Goal: Navigation & Orientation: Find specific page/section

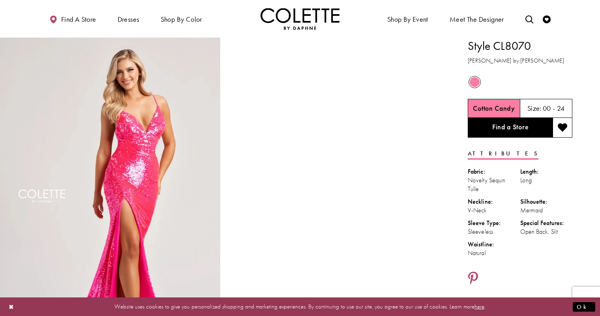
click at [542, 104] on div "Size: 00 - 24" at bounding box center [546, 108] width 53 height 19
click at [542, 111] on div "Size: 00 - 24" at bounding box center [547, 108] width 38 height 8
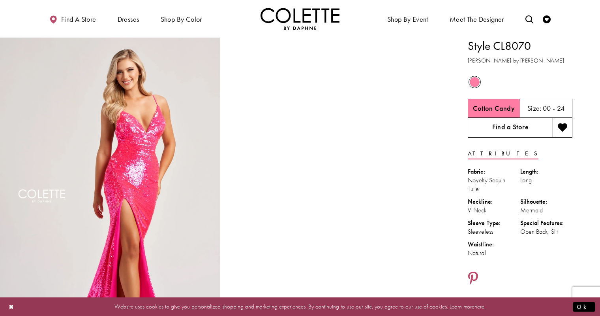
click at [519, 121] on link "Find a Store" at bounding box center [510, 128] width 85 height 20
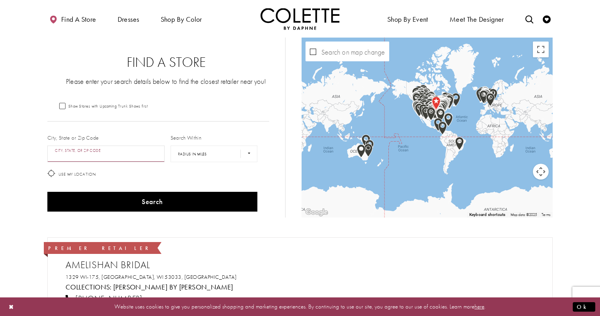
click at [107, 150] on input "City, State, or ZIP Code" at bounding box center [105, 153] width 117 height 17
click at [47, 192] on button "Search" at bounding box center [152, 202] width 210 height 20
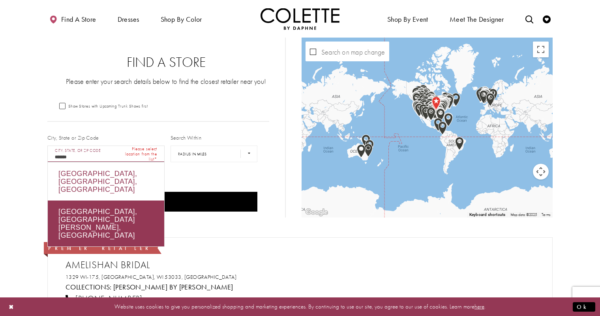
click at [129, 169] on div "Calgary, AB, Canada" at bounding box center [106, 181] width 116 height 38
type input "**********"
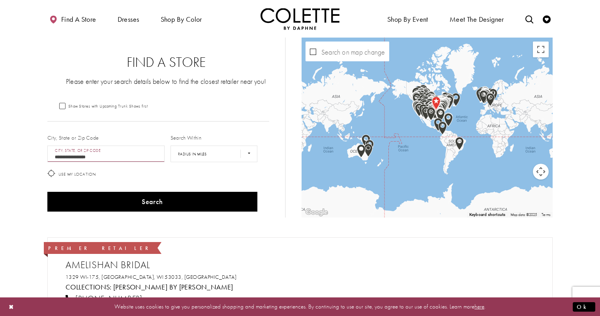
click at [141, 189] on div "Search" at bounding box center [153, 202] width 216 height 26
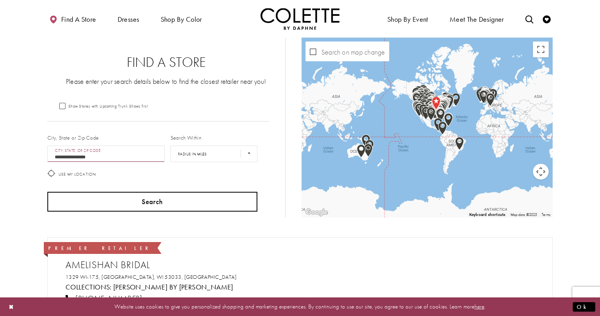
click at [160, 205] on button "Search" at bounding box center [152, 202] width 210 height 20
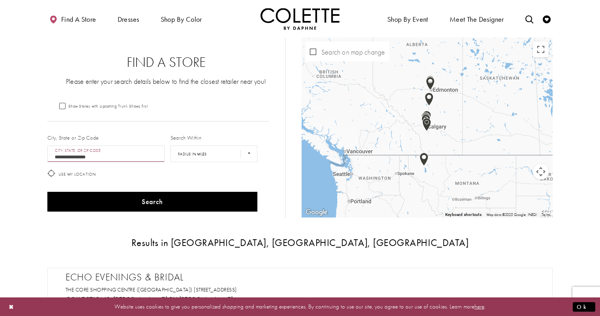
click at [442, 124] on div "Map with store locations" at bounding box center [427, 128] width 251 height 180
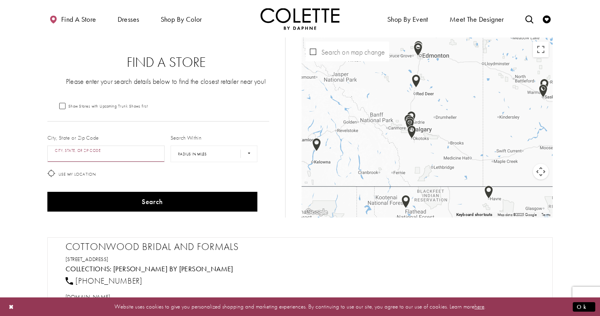
click at [440, 130] on div "Map with store locations" at bounding box center [427, 128] width 251 height 180
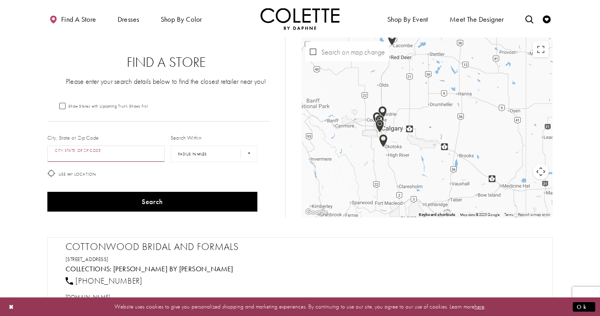
click at [429, 134] on div "Map with store locations" at bounding box center [427, 128] width 251 height 180
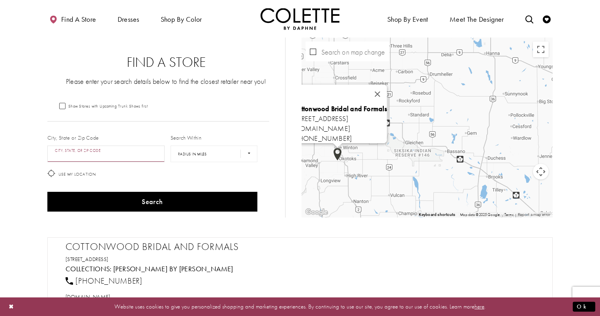
click at [338, 155] on img "Map with store locations" at bounding box center [337, 153] width 9 height 13
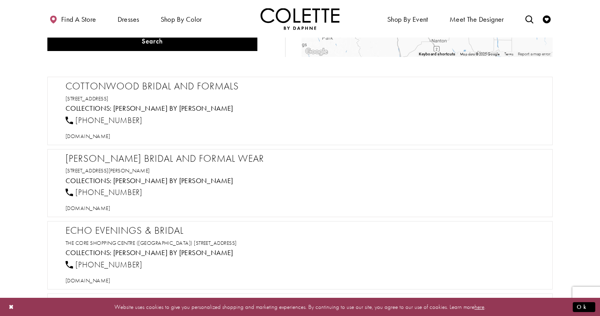
scroll to position [161, 0]
click at [180, 160] on h2 "Durand Bridal and Formal Wear" at bounding box center [304, 158] width 477 height 12
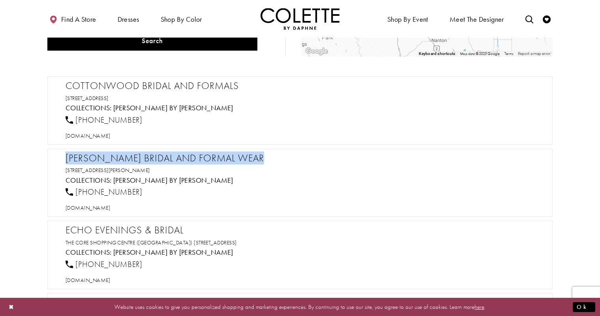
click at [180, 160] on h2 "Durand Bridal and Formal Wear" at bounding box center [304, 158] width 477 height 12
copy div "Durand Bridal and Formal Wear"
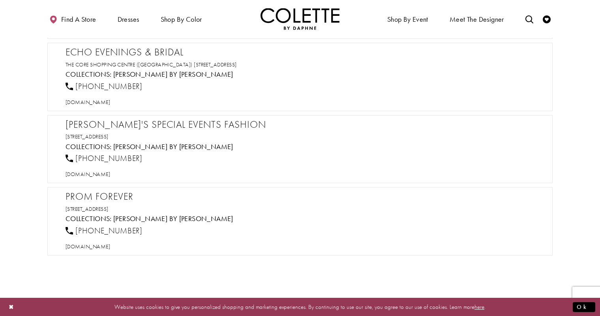
scroll to position [364, 0]
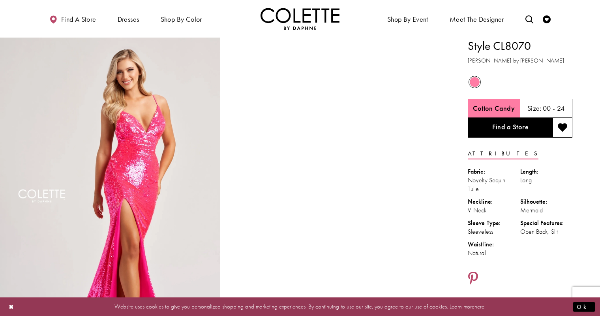
click at [492, 45] on h1 "Style CL8070" at bounding box center [520, 46] width 105 height 17
copy div "Style CL8070"
